Goal: Task Accomplishment & Management: Complete application form

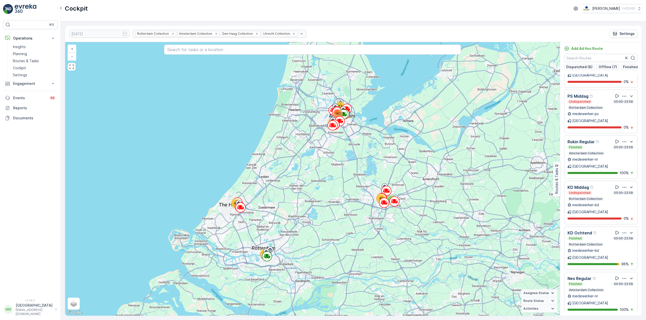
scroll to position [925, 0]
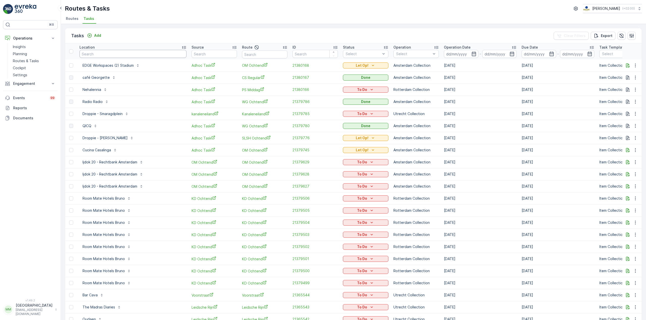
click at [112, 56] on input "text" at bounding box center [132, 54] width 107 height 8
type input "neni"
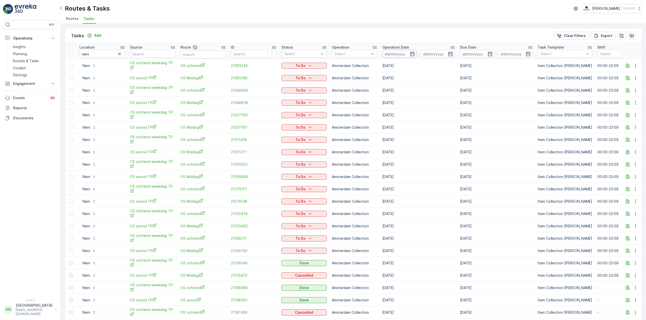
click at [391, 55] on input at bounding box center [399, 54] width 35 height 8
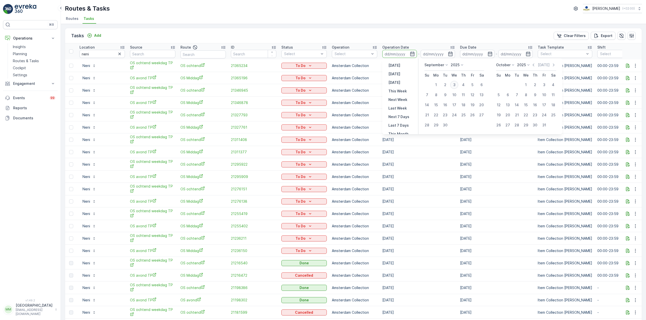
click at [456, 86] on div "3" at bounding box center [454, 85] width 8 height 8
type input "[DATE]"
click at [456, 86] on div "3" at bounding box center [454, 85] width 8 height 8
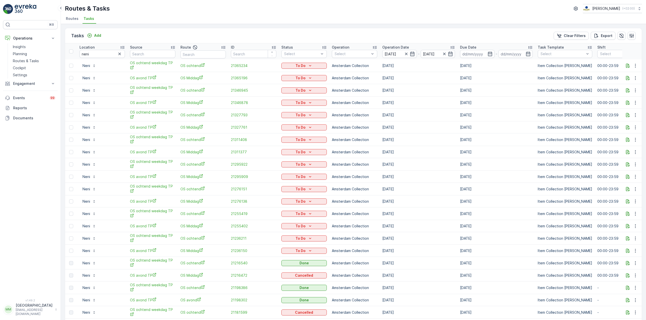
type input "[DATE]"
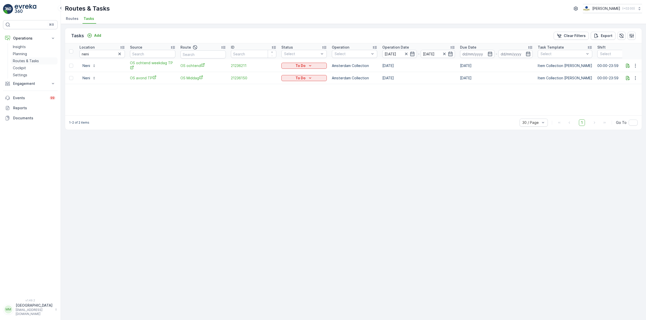
click at [37, 61] on p "Routes & Tasks" at bounding box center [26, 60] width 26 height 5
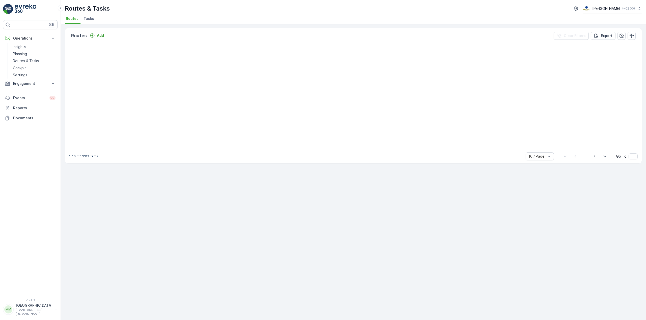
click at [92, 19] on span "Tasks" at bounding box center [88, 18] width 11 height 5
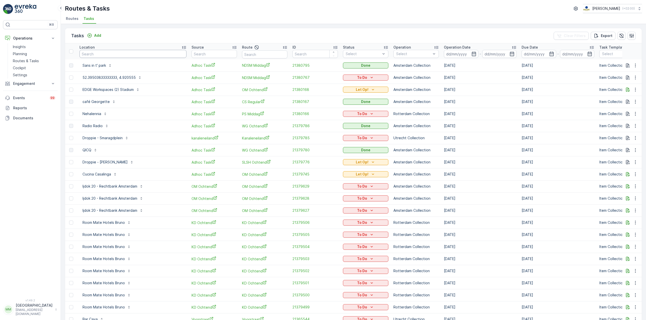
click at [110, 52] on input "text" at bounding box center [132, 54] width 107 height 8
type input "gangn"
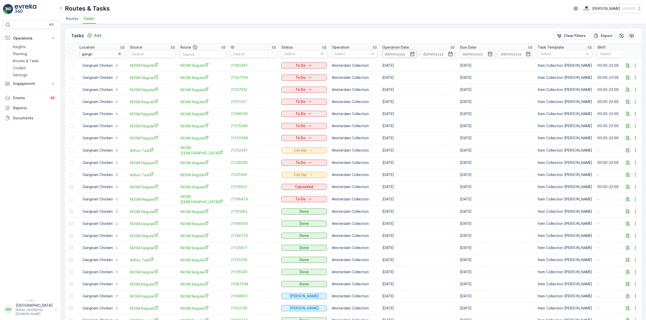
click at [401, 53] on input at bounding box center [399, 54] width 35 height 8
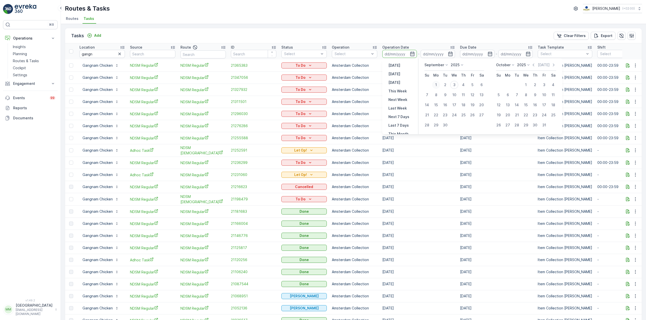
click at [436, 84] on div "1" at bounding box center [436, 85] width 8 height 8
type input "[DATE]"
click at [436, 84] on div "1" at bounding box center [436, 85] width 8 height 8
type input "[DATE]"
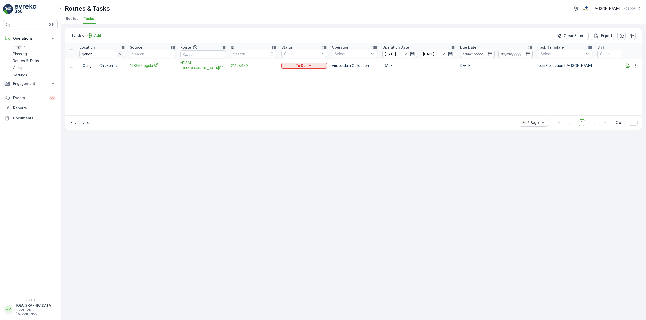
click at [121, 53] on icon "button" at bounding box center [119, 53] width 5 height 5
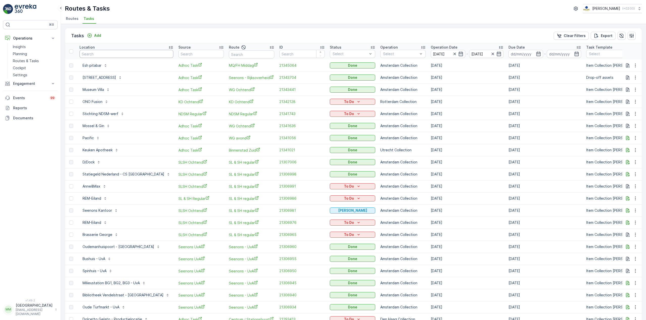
click at [99, 52] on input "text" at bounding box center [126, 54] width 94 height 8
type input "champagn"
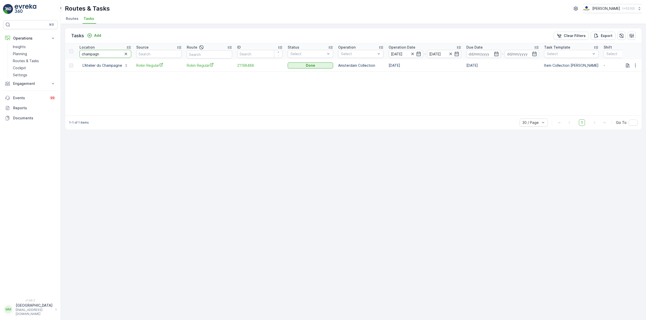
drag, startPoint x: 115, startPoint y: 53, endPoint x: 191, endPoint y: 5, distance: 89.1
click at [128, 43] on div "Tasks Add Clear Filters Export Location champagn Source Route ID Status Select …" at bounding box center [353, 79] width 577 height 102
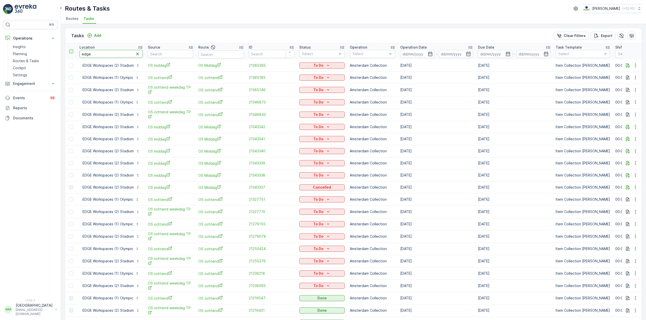
drag, startPoint x: 107, startPoint y: 54, endPoint x: 72, endPoint y: 51, distance: 34.9
click at [72, 51] on tr "Location edge Source Route ID Status Select Operation Select Operation Date - D…" at bounding box center [463, 51] width 796 height 16
type input "v12"
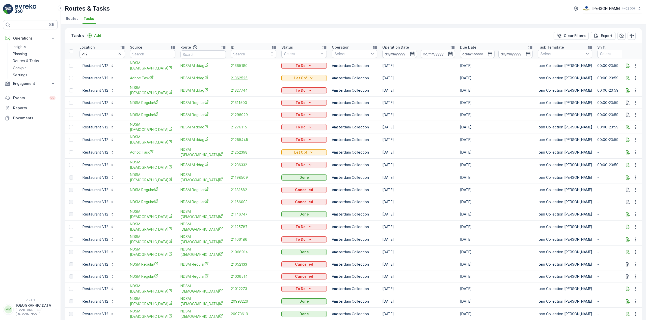
click at [244, 76] on span "21362525" at bounding box center [253, 78] width 45 height 5
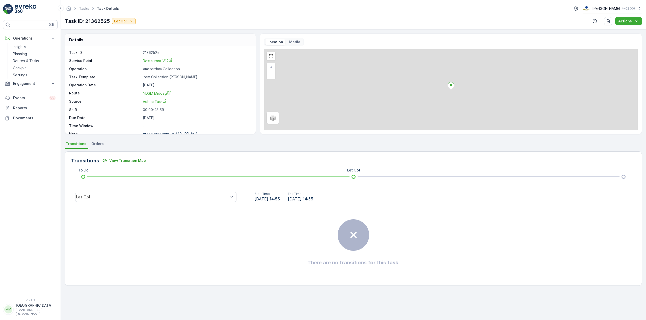
scroll to position [7, 0]
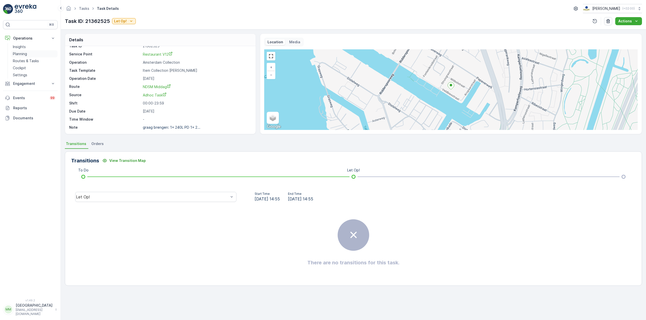
click at [37, 57] on link "Planning" at bounding box center [34, 53] width 47 height 7
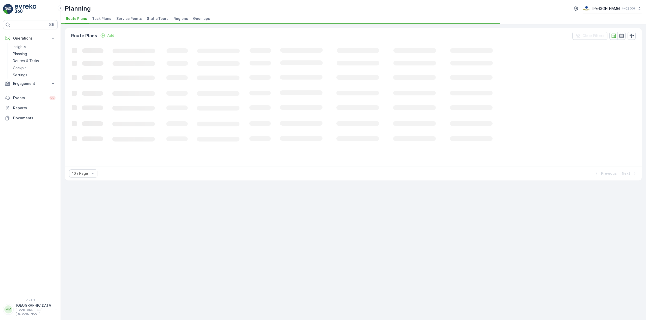
click at [97, 19] on span "Task Plans" at bounding box center [101, 18] width 19 height 5
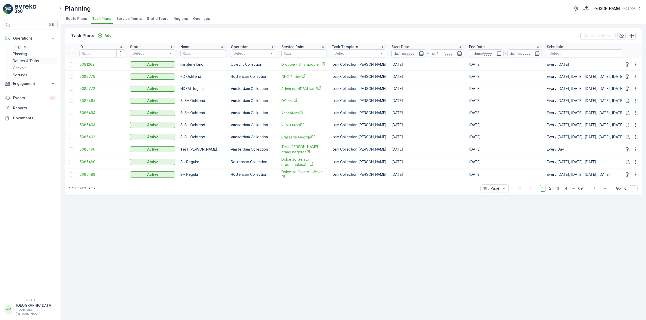
click at [34, 62] on p "Routes & Tasks" at bounding box center [26, 60] width 26 height 5
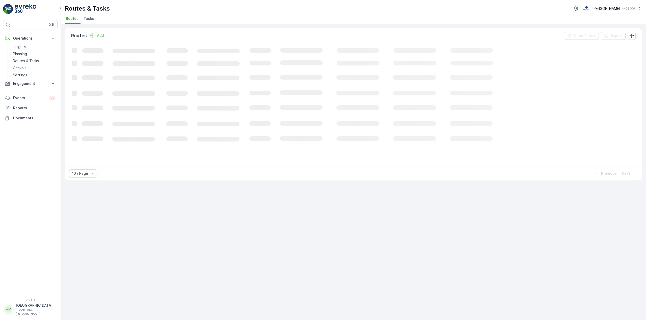
click at [84, 18] on span "Tasks" at bounding box center [88, 18] width 11 height 5
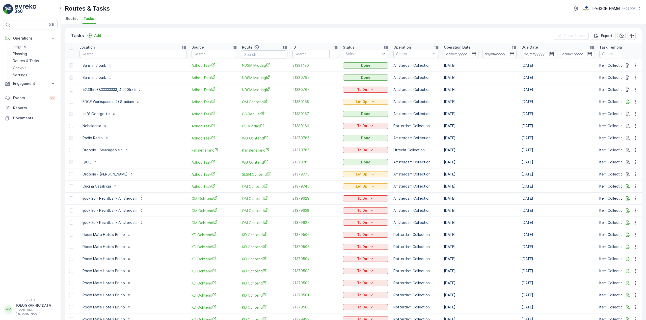
click at [108, 56] on input "text" at bounding box center [132, 54] width 107 height 8
type input "gang"
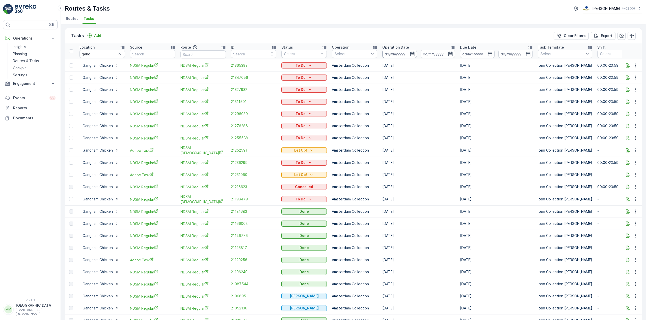
click at [405, 51] on input at bounding box center [399, 54] width 35 height 8
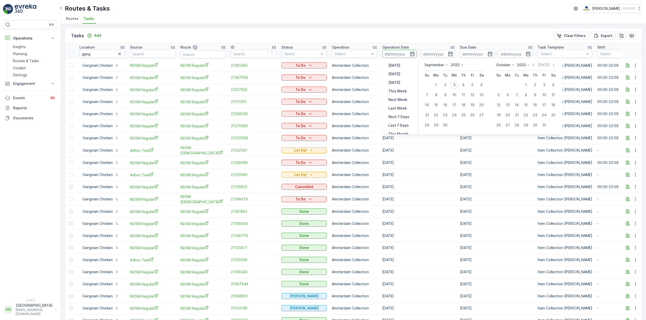
click at [454, 87] on div "3" at bounding box center [454, 85] width 8 height 8
type input "[DATE]"
click at [456, 85] on div "3" at bounding box center [454, 85] width 8 height 8
type input "[DATE]"
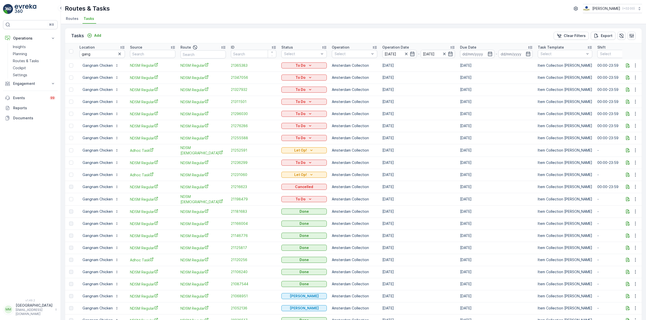
click at [456, 85] on td "[DATE]" at bounding box center [418, 90] width 78 height 12
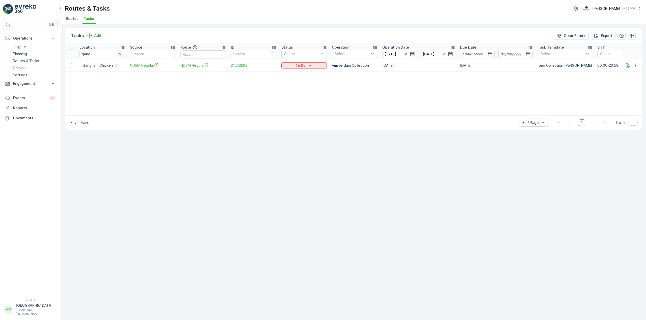
click at [119, 56] on icon "button" at bounding box center [119, 53] width 5 height 5
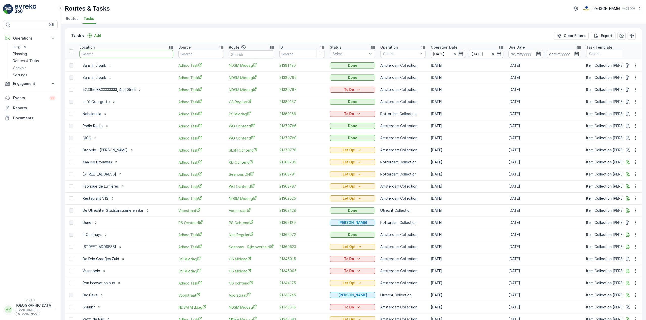
type input "n"
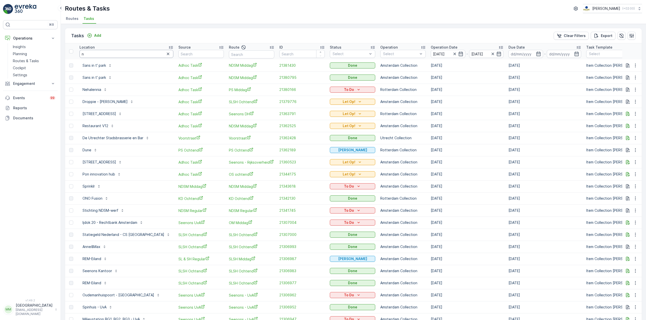
click at [111, 55] on input "n" at bounding box center [126, 54] width 94 height 8
type input "nort"
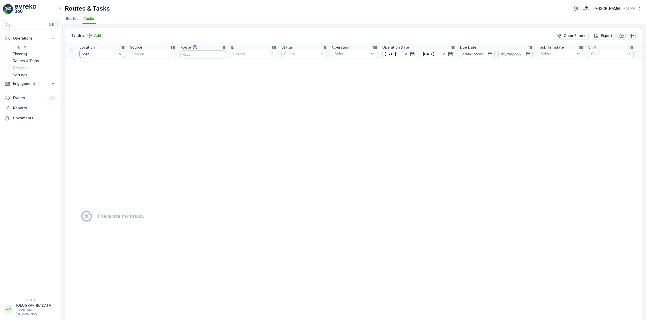
drag, startPoint x: 111, startPoint y: 54, endPoint x: 86, endPoint y: 60, distance: 24.8
click at [86, 60] on table "Location nort Source Route ID Status Select Operation Select Operation Date [DA…" at bounding box center [442, 208] width 755 height 331
type input "noord"
click at [407, 54] on icon "button" at bounding box center [405, 53] width 5 height 5
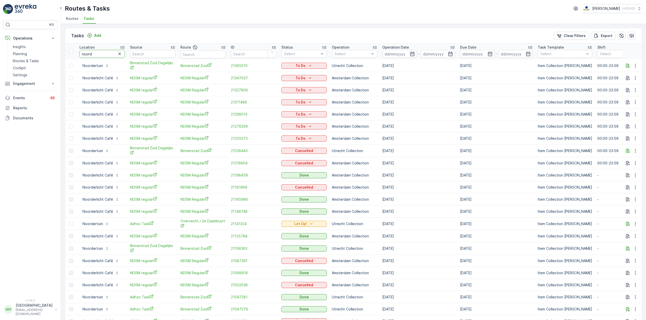
drag, startPoint x: 102, startPoint y: 55, endPoint x: 75, endPoint y: 55, distance: 27.5
click at [75, 55] on tr "Location noord Source Route ID Status Select Operation Select Operation Date - …" at bounding box center [454, 51] width 778 height 16
type input "complein"
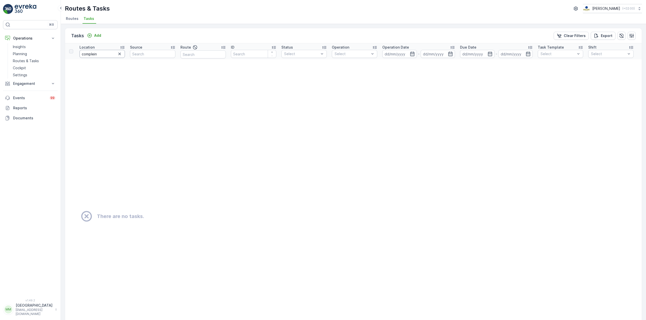
click at [82, 54] on input "complein" at bounding box center [101, 54] width 45 height 8
type input "domplein"
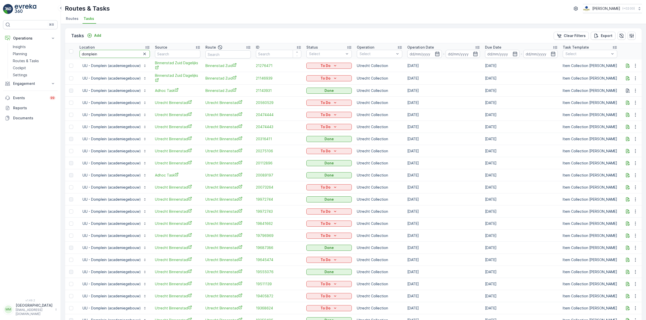
drag, startPoint x: 112, startPoint y: 52, endPoint x: 80, endPoint y: 58, distance: 32.8
click at [80, 58] on th "Location domplein" at bounding box center [114, 51] width 75 height 16
type input "oeff"
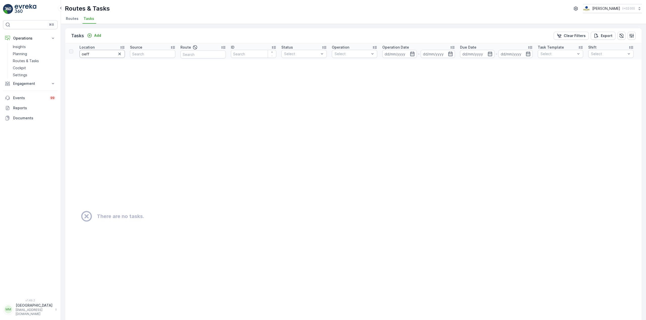
click at [86, 51] on input "oeff" at bounding box center [101, 54] width 45 height 8
type input "oeuff"
click at [102, 52] on input "oeuff" at bounding box center [101, 54] width 45 height 8
type input "oeuf"
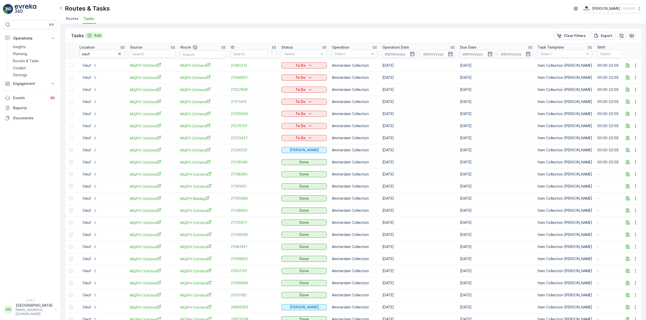
click at [99, 37] on p "Add" at bounding box center [97, 35] width 7 height 5
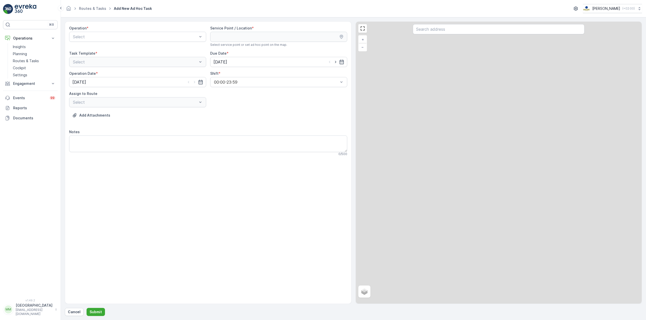
click at [104, 43] on div "Operation * Select" at bounding box center [137, 36] width 137 height 21
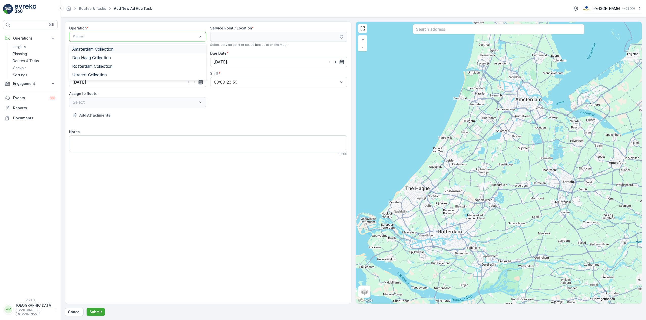
click at [99, 47] on span "Amsterdam Collection" at bounding box center [92, 49] width 41 height 5
click at [433, 32] on input "text" at bounding box center [498, 29] width 171 height 10
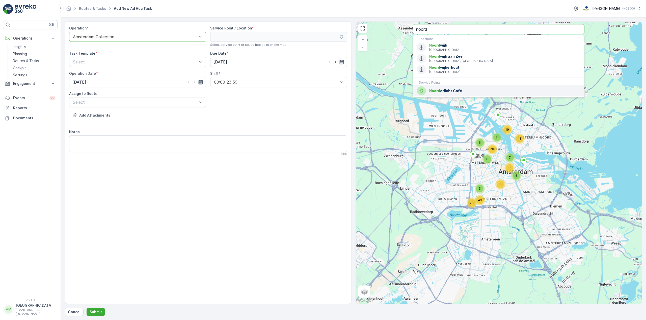
type input "noord"
click at [459, 96] on li "Noord erlicht Café" at bounding box center [498, 90] width 171 height 11
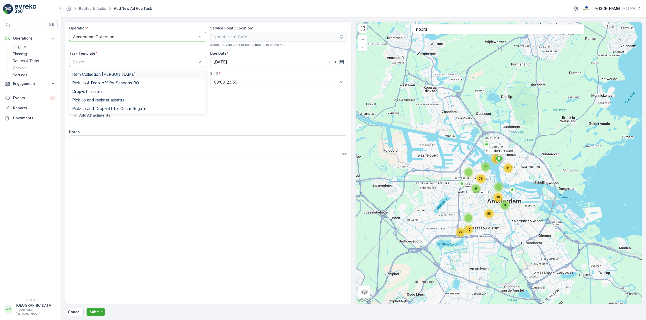
click at [141, 74] on div "Item Collection [PERSON_NAME]" at bounding box center [137, 74] width 131 height 5
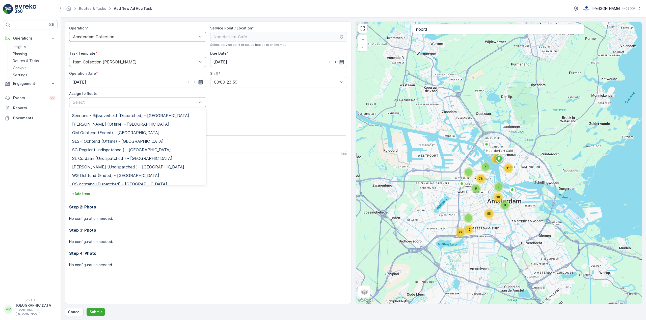
scroll to position [25, 0]
click at [92, 125] on span "NDSM Middag (Dispatched) - [GEOGRAPHIC_DATA]" at bounding box center [122, 124] width 100 height 5
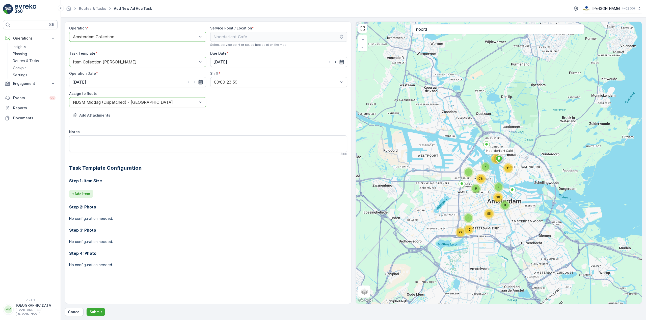
click at [90, 192] on p "+ Add Item" at bounding box center [81, 194] width 18 height 5
click at [97, 197] on div "Select" at bounding box center [186, 201] width 235 height 10
type input "rest"
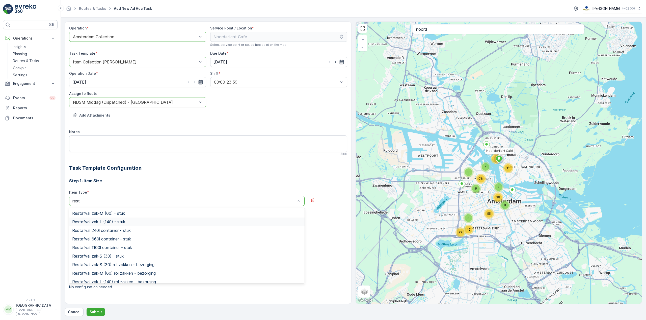
click at [116, 218] on div "Restafval zak-L (140) - stuk" at bounding box center [186, 222] width 235 height 9
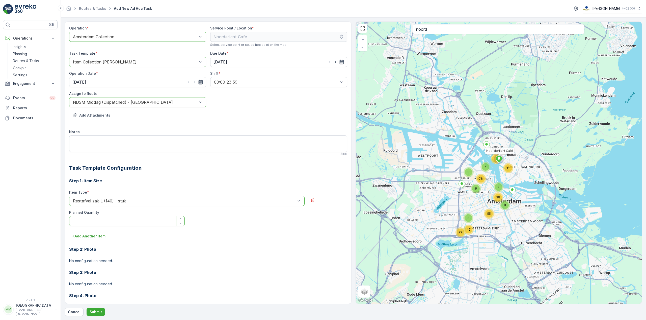
click at [103, 224] on Quantity "Planned Quantity" at bounding box center [126, 221] width 115 height 10
type Quantity "1"
click at [89, 235] on p "+ Add Another Item" at bounding box center [88, 236] width 33 height 5
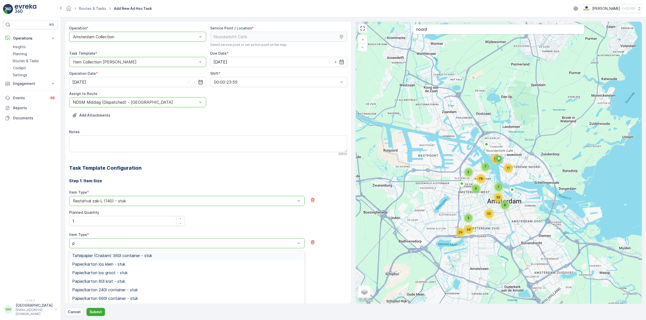
type input "pd"
click at [119, 279] on div "PD zak-XL (240) - stuk" at bounding box center [186, 281] width 235 height 9
click at [109, 263] on Quantity "Planned Quantity" at bounding box center [126, 264] width 115 height 10
type Quantity "1"
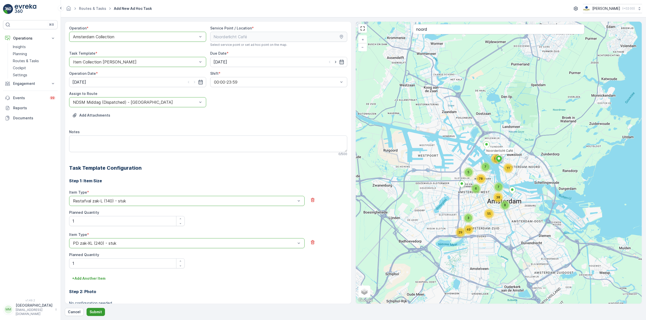
click at [98, 310] on p "Submit" at bounding box center [96, 312] width 12 height 5
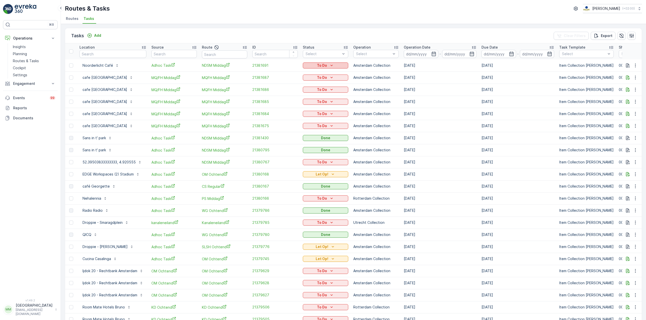
click at [328, 63] on button "To Do" at bounding box center [325, 66] width 45 height 6
click at [317, 87] on span "Done" at bounding box center [314, 87] width 9 height 5
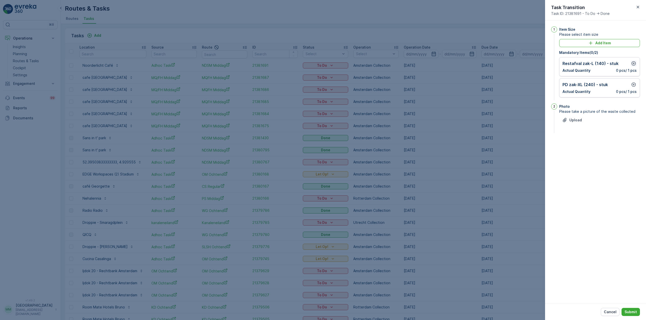
click at [631, 62] on icon "button" at bounding box center [633, 63] width 5 height 5
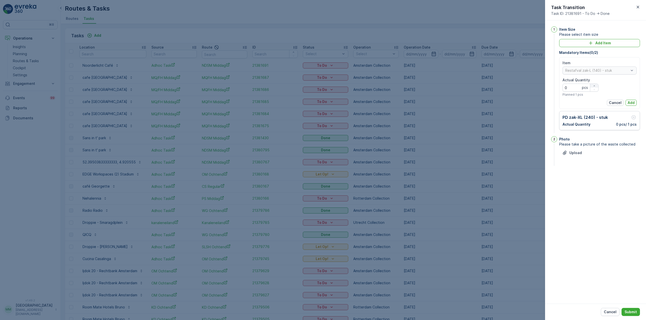
click at [596, 86] on div "button" at bounding box center [594, 85] width 8 height 3
type Quantity "1"
click at [630, 105] on p "Add" at bounding box center [630, 102] width 7 height 5
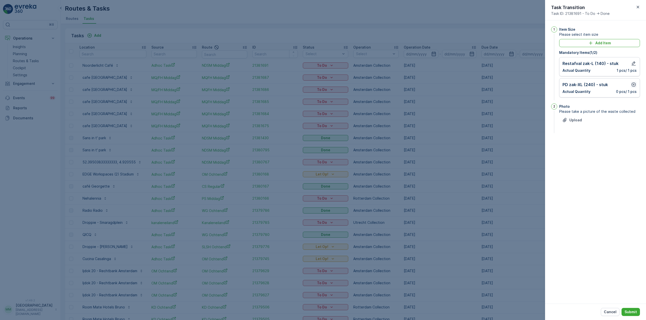
click at [633, 86] on icon "button" at bounding box center [633, 85] width 4 height 4
click at [595, 106] on icon "button" at bounding box center [593, 107] width 3 height 3
type Quantity "1"
click at [629, 123] on p "Add" at bounding box center [630, 124] width 7 height 5
click at [635, 309] on button "Submit" at bounding box center [630, 312] width 18 height 8
